Goal: Find contact information: Find contact information

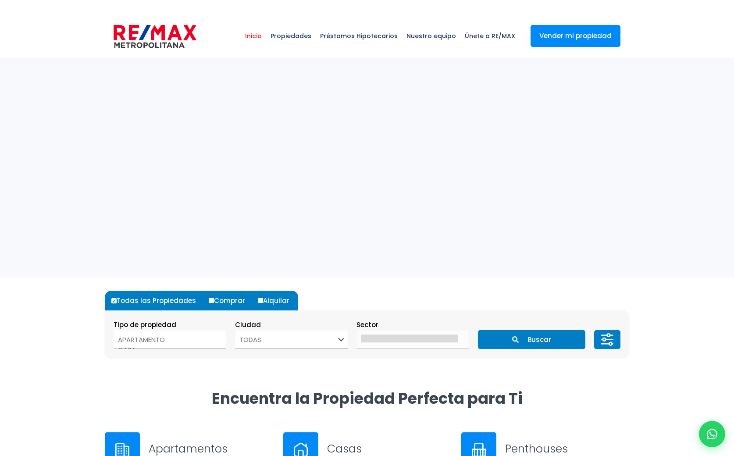
select select
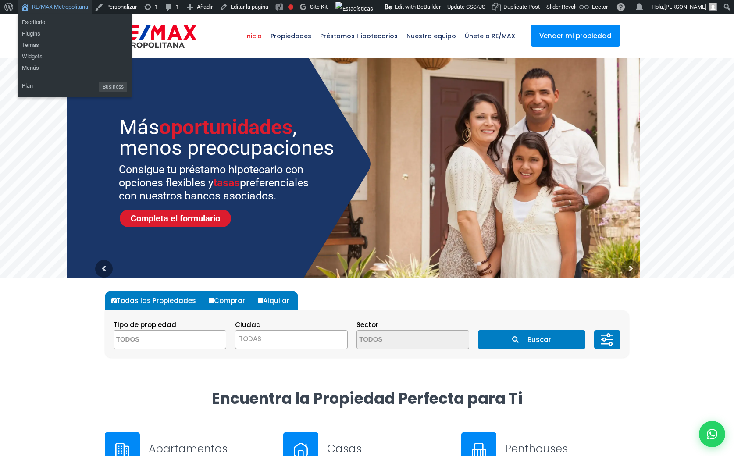
click at [54, 10] on link "RE/MAX Metropolitana" at bounding box center [55, 7] width 74 height 14
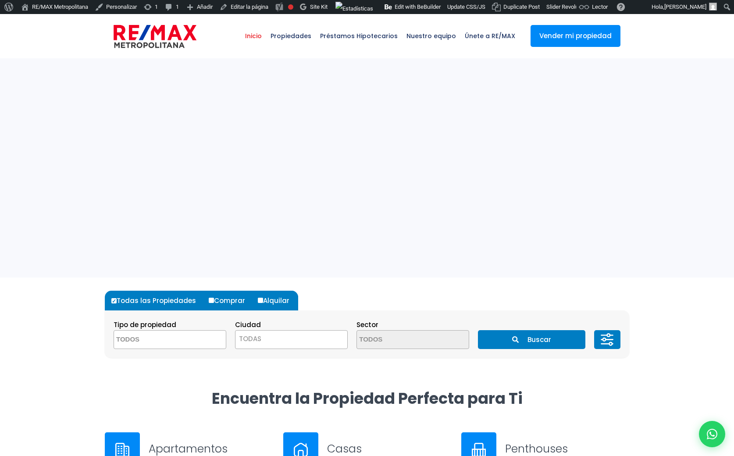
select select
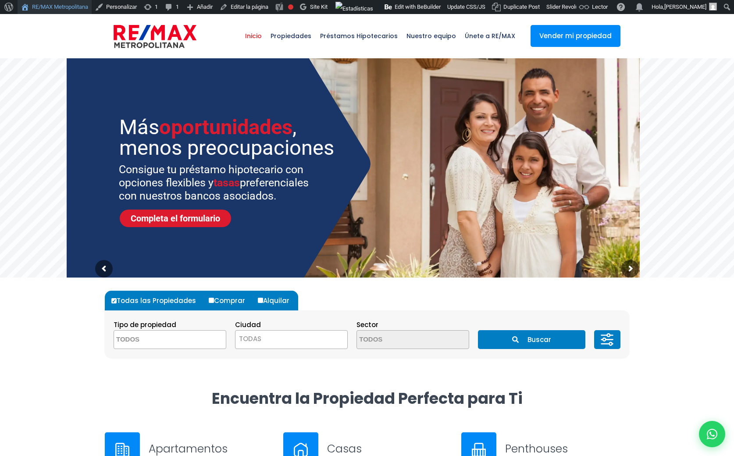
click at [49, 5] on link "RE/MAX Metropolitana" at bounding box center [55, 7] width 74 height 14
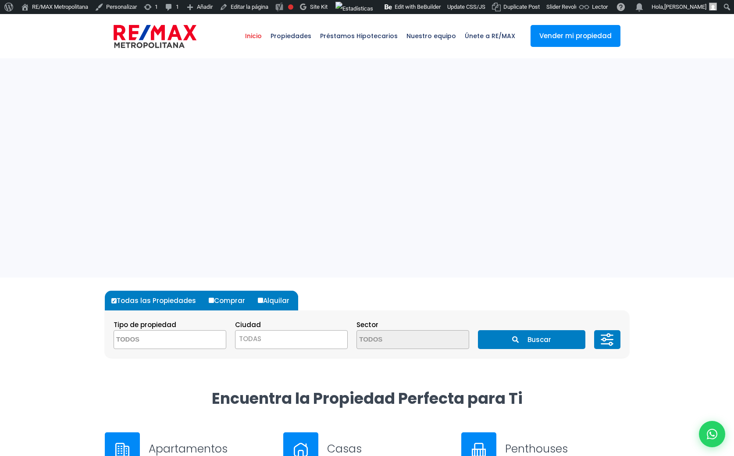
select select
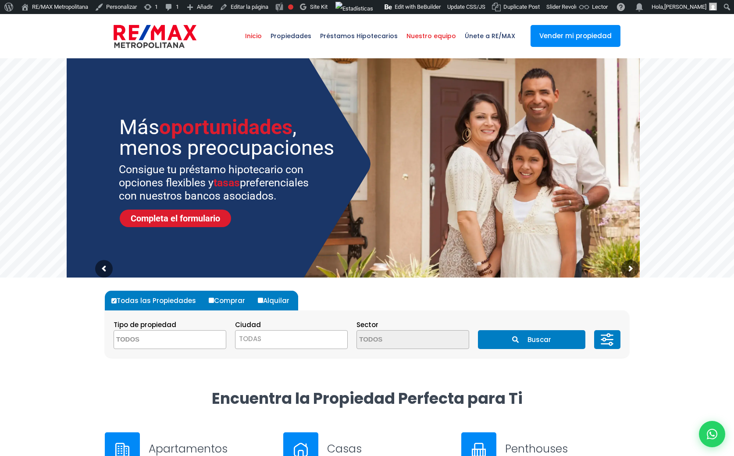
click at [419, 35] on span "Nuestro equipo" at bounding box center [431, 36] width 58 height 26
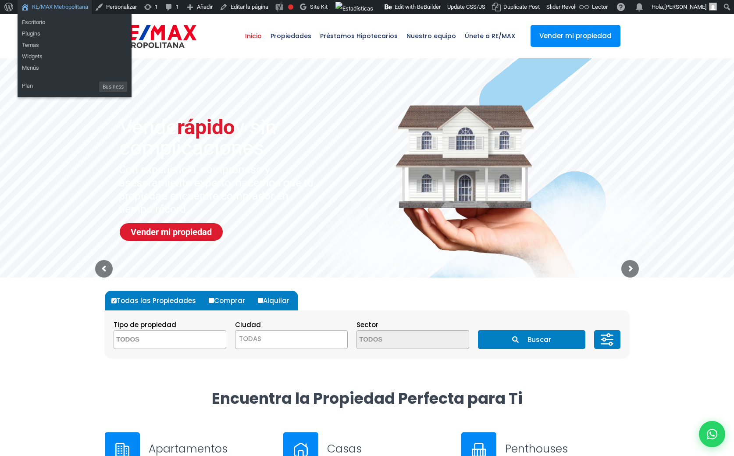
click at [49, 7] on link "RE/MAX Metropolitana" at bounding box center [55, 7] width 74 height 14
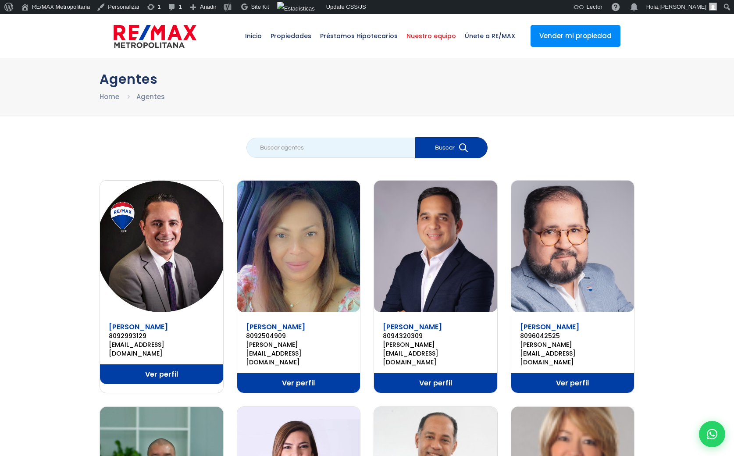
click at [292, 150] on input "search" at bounding box center [330, 148] width 169 height 20
type input "Patricia"
click at [415, 137] on button "Buscar" at bounding box center [451, 147] width 72 height 21
